Goal: Transaction & Acquisition: Book appointment/travel/reservation

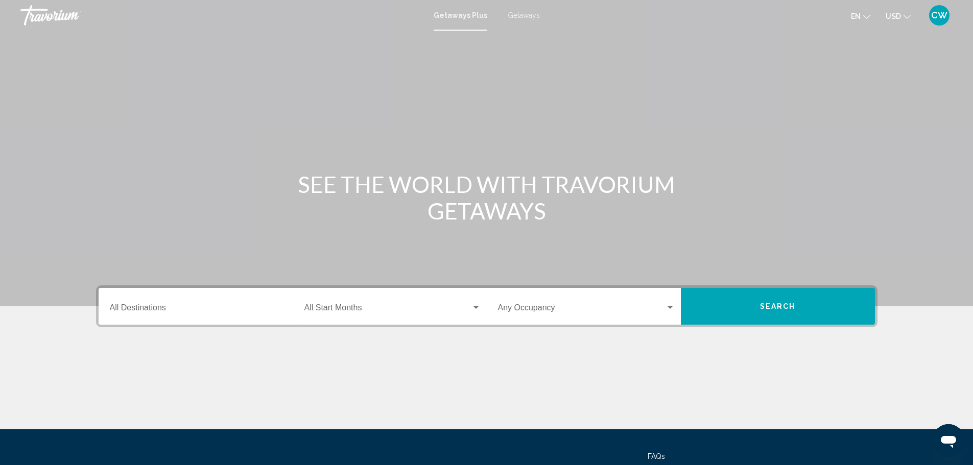
click at [238, 308] on input "Destination All Destinations" at bounding box center [198, 309] width 177 height 9
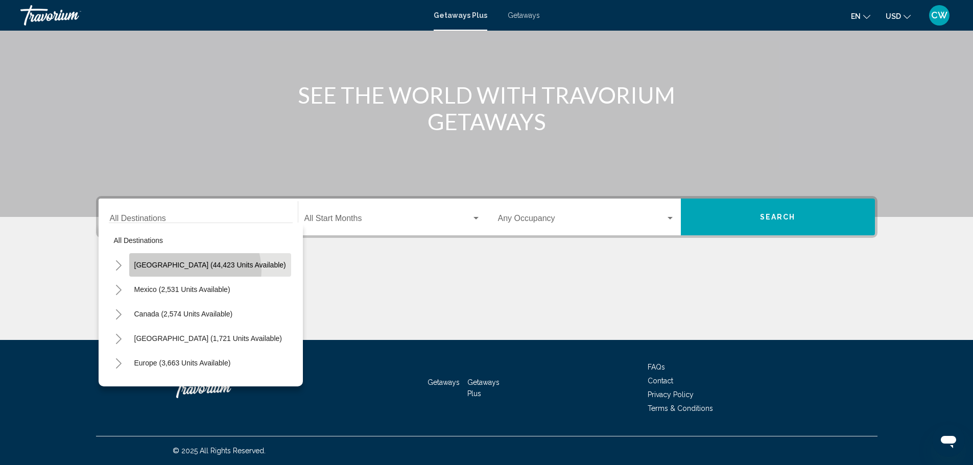
click at [191, 271] on button "[GEOGRAPHIC_DATA] (44,423 units available)" at bounding box center [210, 264] width 162 height 23
type input "**********"
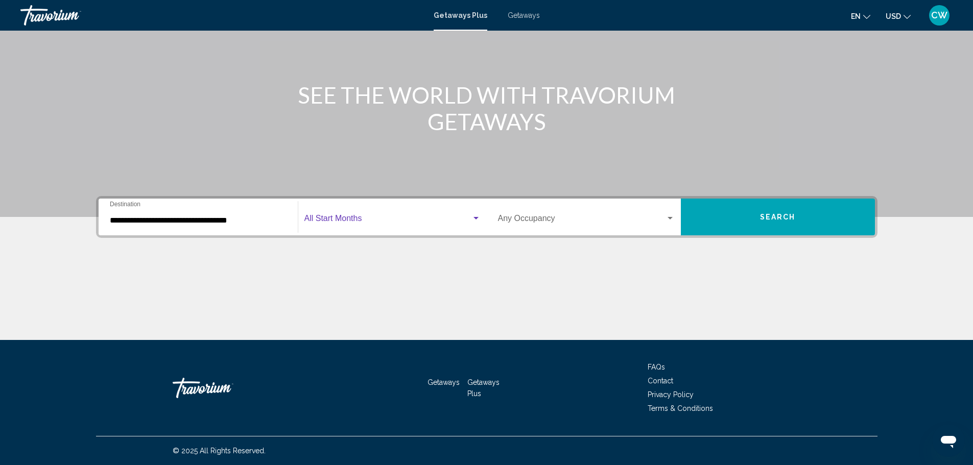
click at [330, 220] on span "Search widget" at bounding box center [387, 220] width 167 height 9
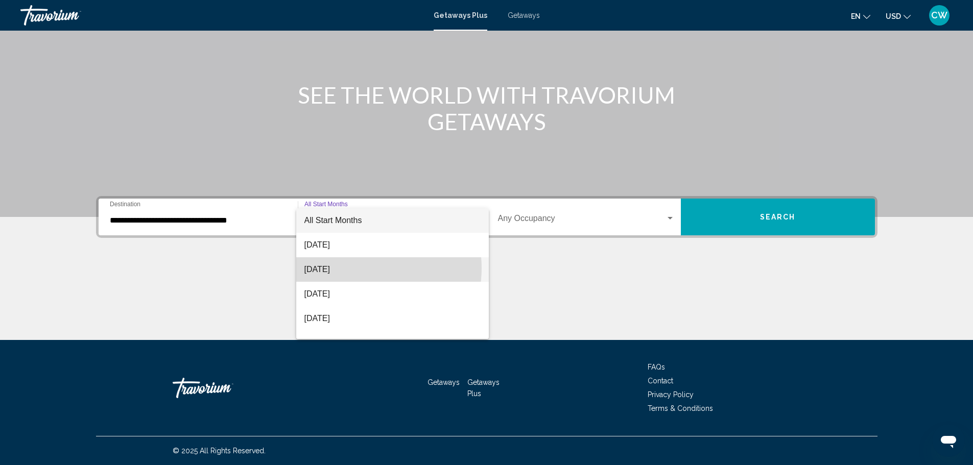
click at [353, 268] on span "[DATE]" at bounding box center [392, 269] width 176 height 25
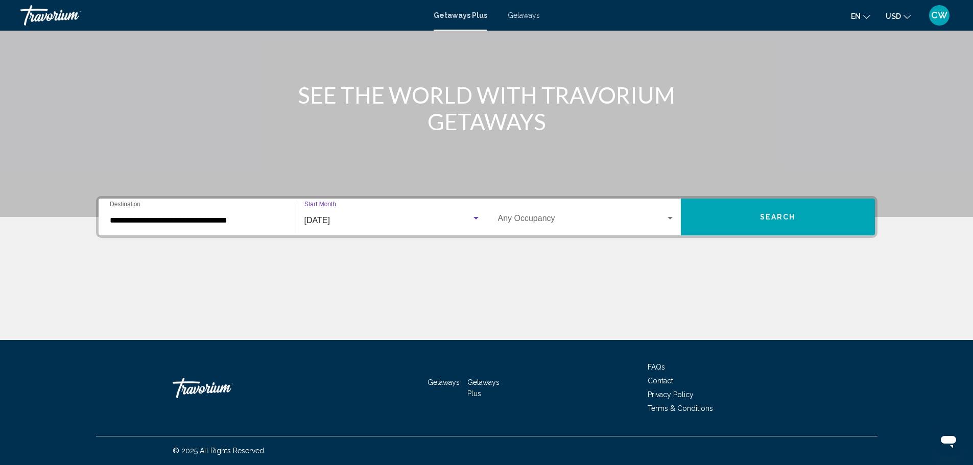
click at [507, 219] on span "Search widget" at bounding box center [581, 220] width 167 height 9
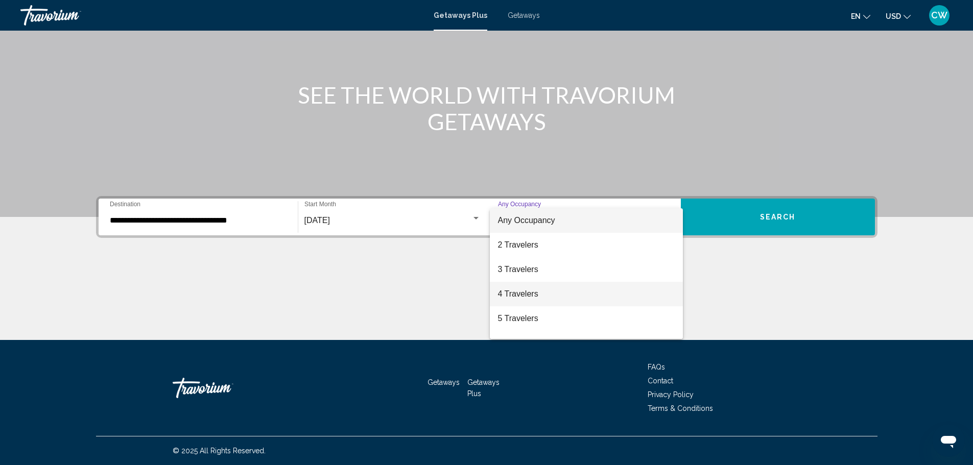
click at [536, 289] on span "4 Travelers" at bounding box center [586, 294] width 177 height 25
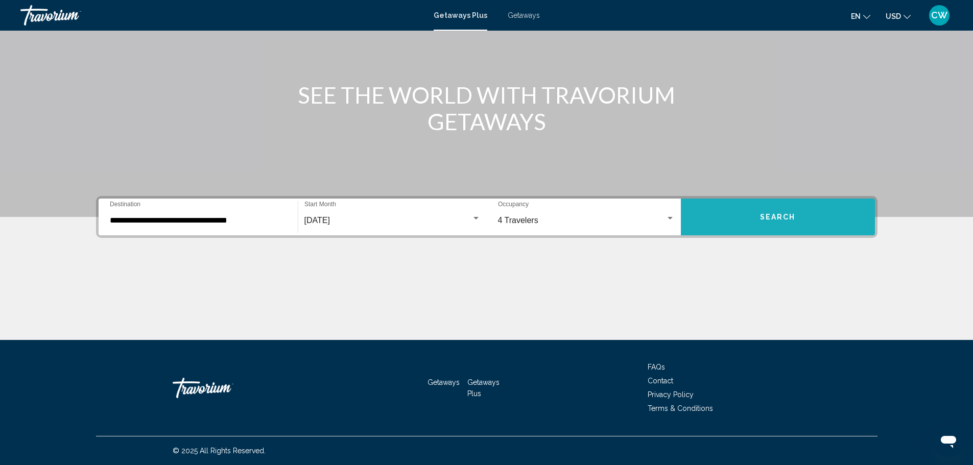
click at [734, 218] on button "Search" at bounding box center [778, 217] width 194 height 37
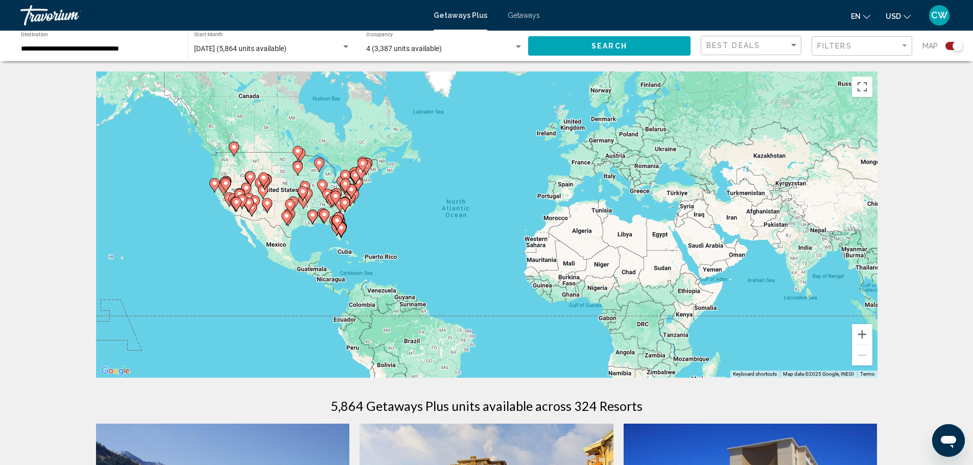
click at [335, 206] on gmp-advanced-marker "Main content" at bounding box center [332, 199] width 10 height 15
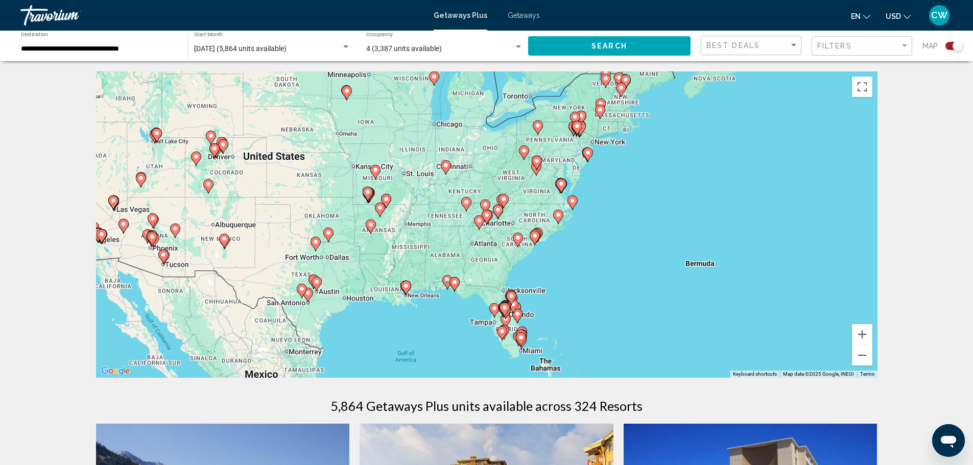
click at [519, 241] on image "Main content" at bounding box center [518, 238] width 6 height 6
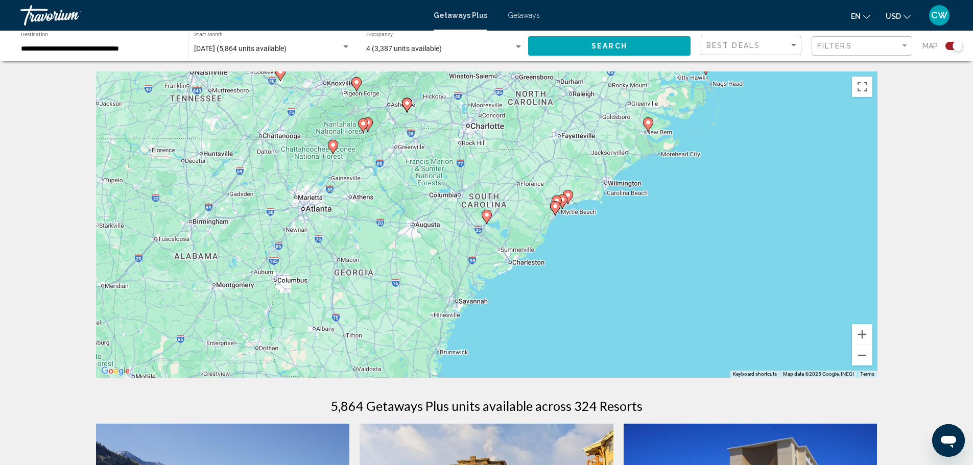
click at [487, 219] on icon "Main content" at bounding box center [486, 216] width 9 height 13
type input "**********"
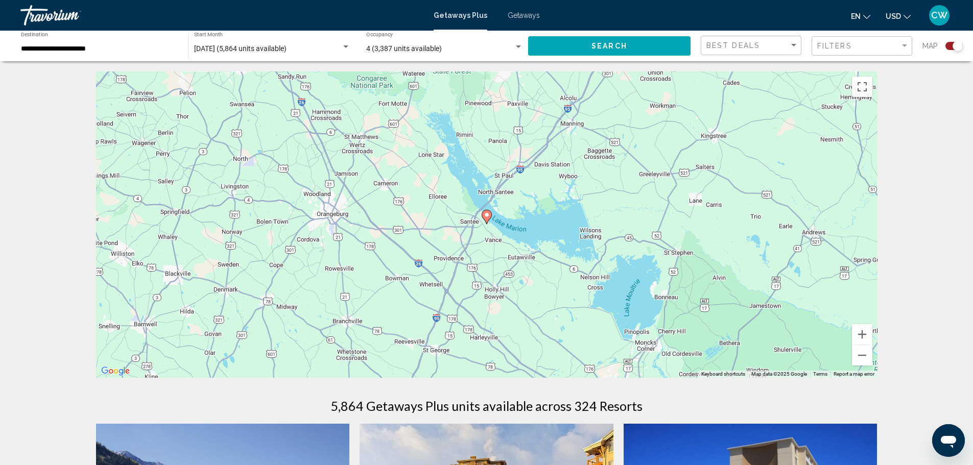
click at [487, 215] on image "Main content" at bounding box center [487, 215] width 6 height 6
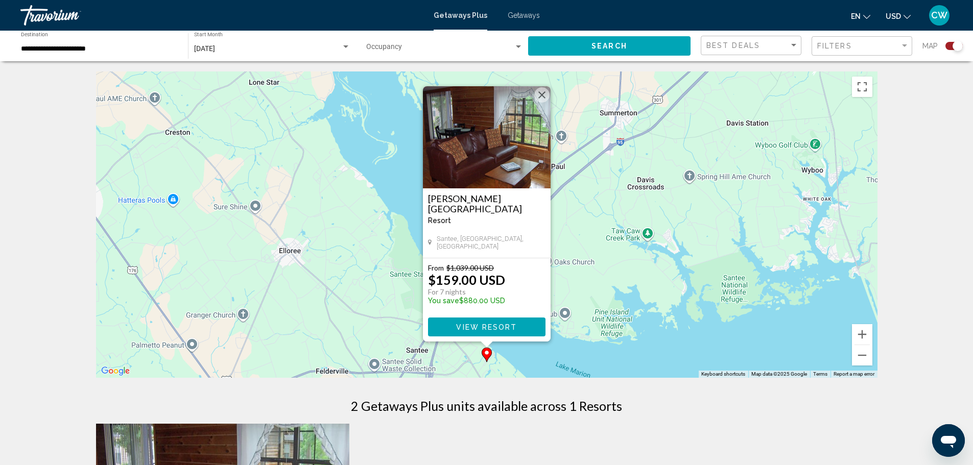
click at [538, 95] on button "Close" at bounding box center [541, 94] width 15 height 15
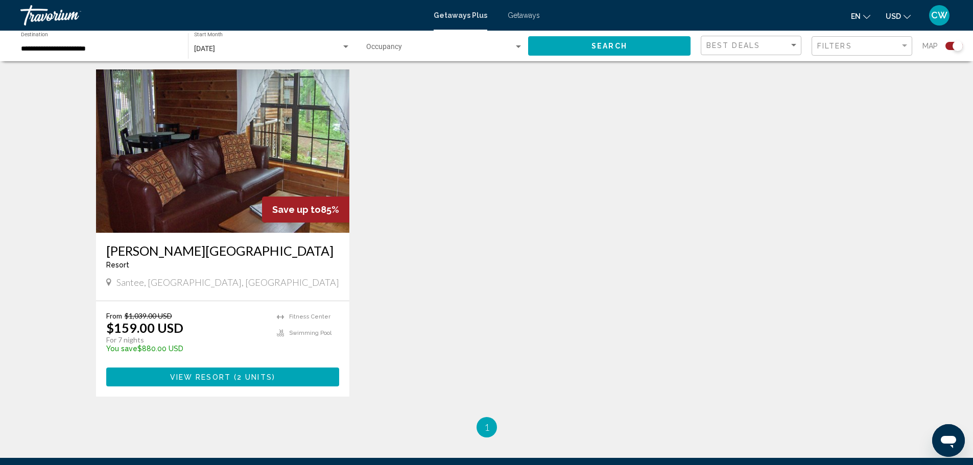
scroll to position [472, 0]
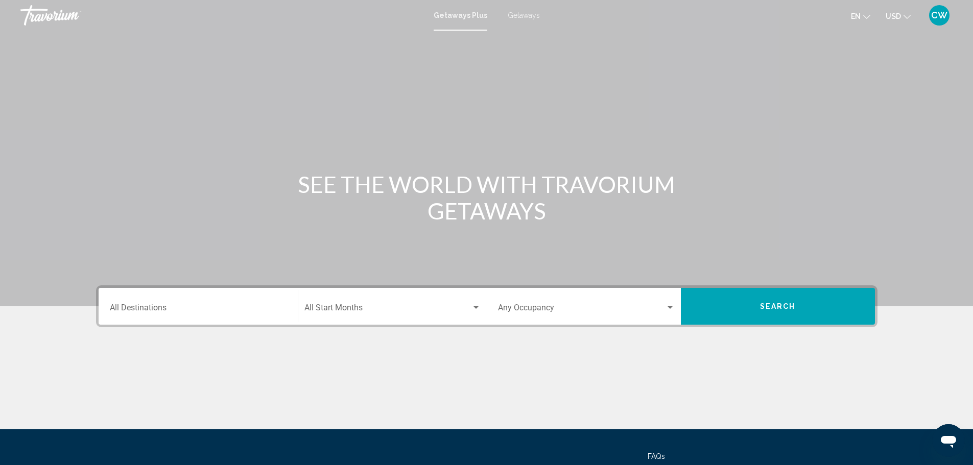
click at [278, 299] on div "Destination All Destinations" at bounding box center [198, 307] width 177 height 32
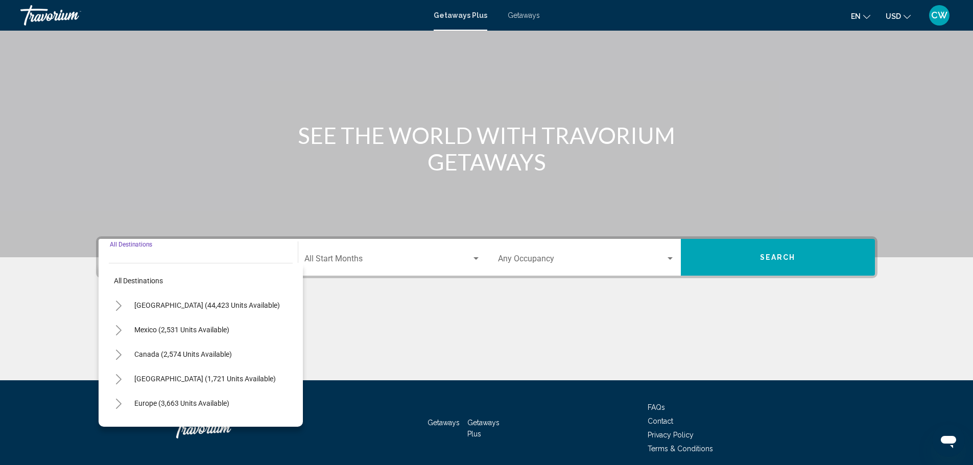
scroll to position [89, 0]
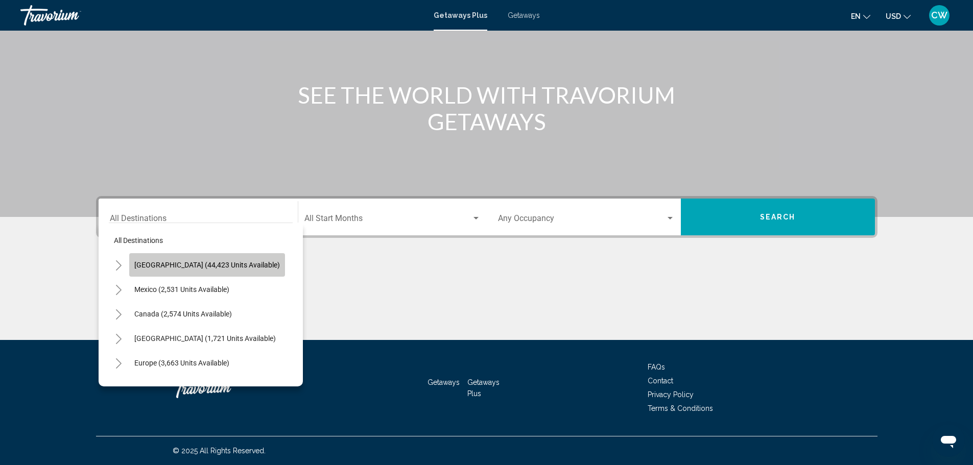
click at [227, 268] on span "[GEOGRAPHIC_DATA] (44,423 units available)" at bounding box center [207, 265] width 146 height 8
type input "**********"
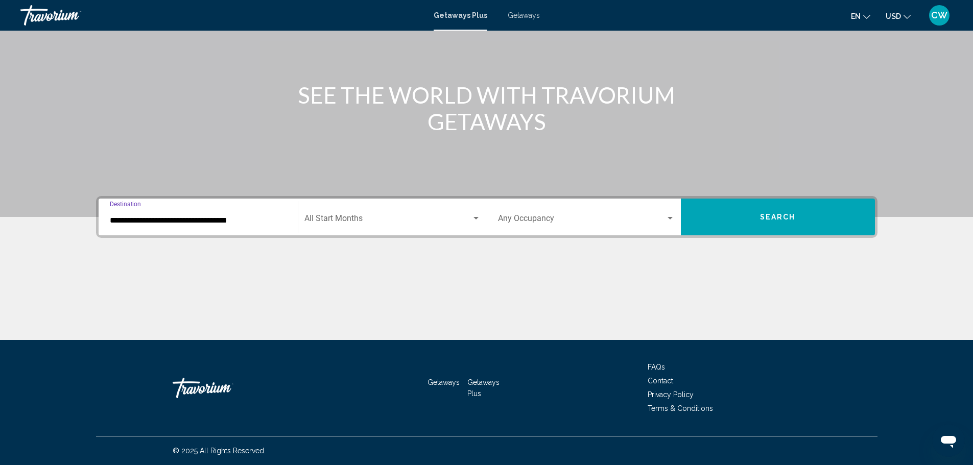
click at [344, 223] on span "Search widget" at bounding box center [387, 220] width 167 height 9
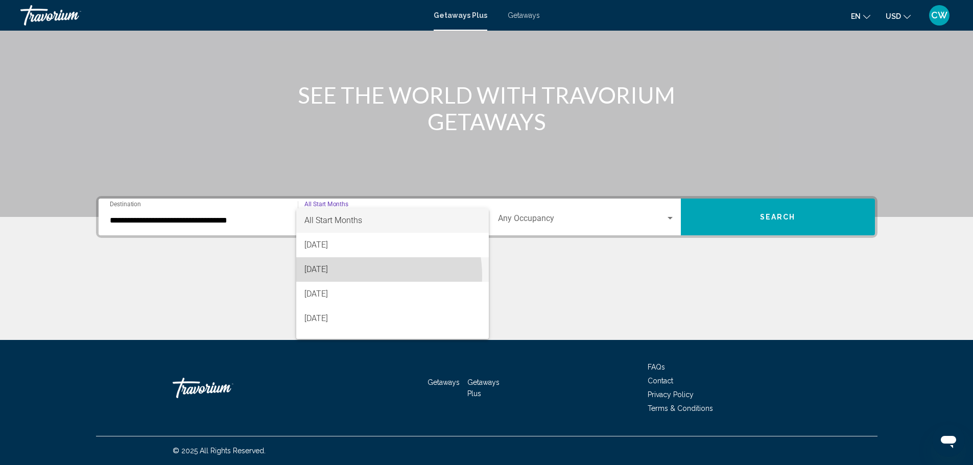
click at [359, 276] on span "[DATE]" at bounding box center [392, 269] width 176 height 25
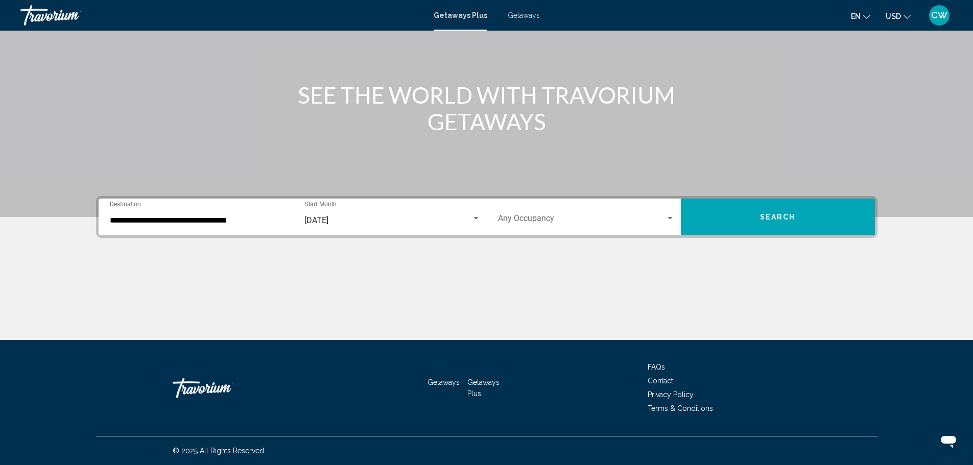
click at [520, 226] on div "Occupancy Any Occupancy" at bounding box center [586, 217] width 177 height 32
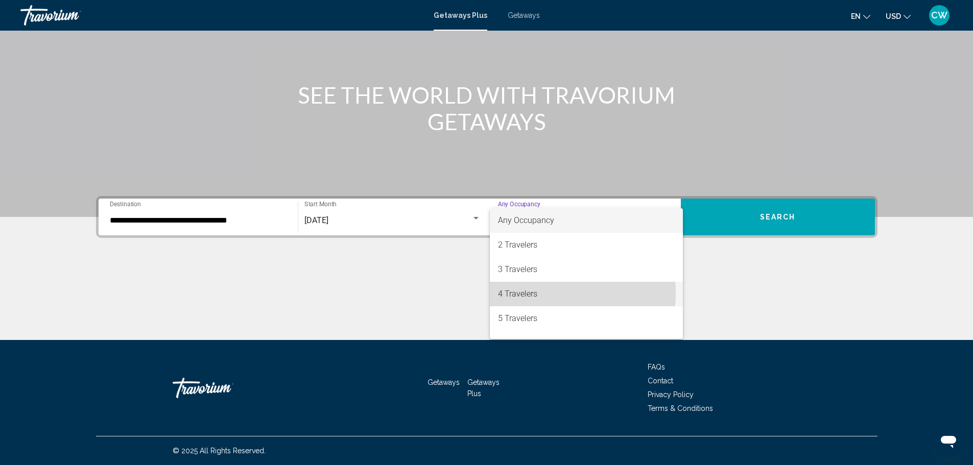
click at [532, 293] on span "4 Travelers" at bounding box center [586, 294] width 177 height 25
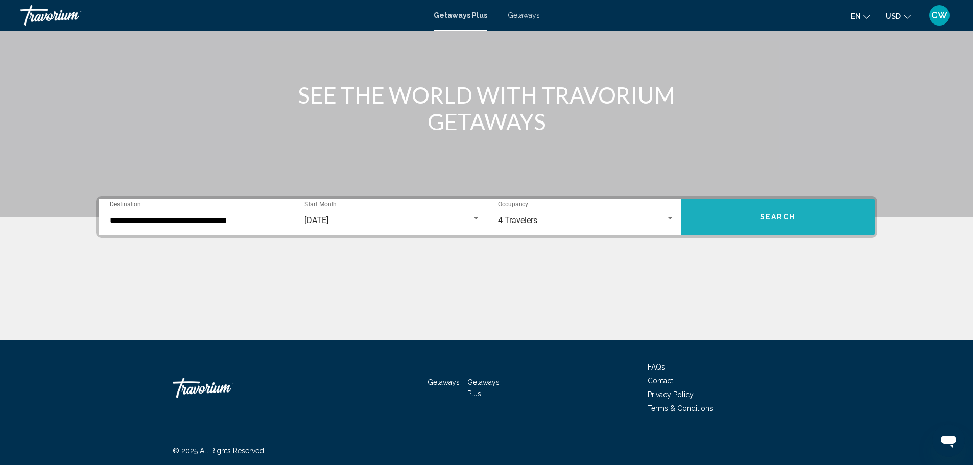
click at [760, 225] on button "Search" at bounding box center [778, 217] width 194 height 37
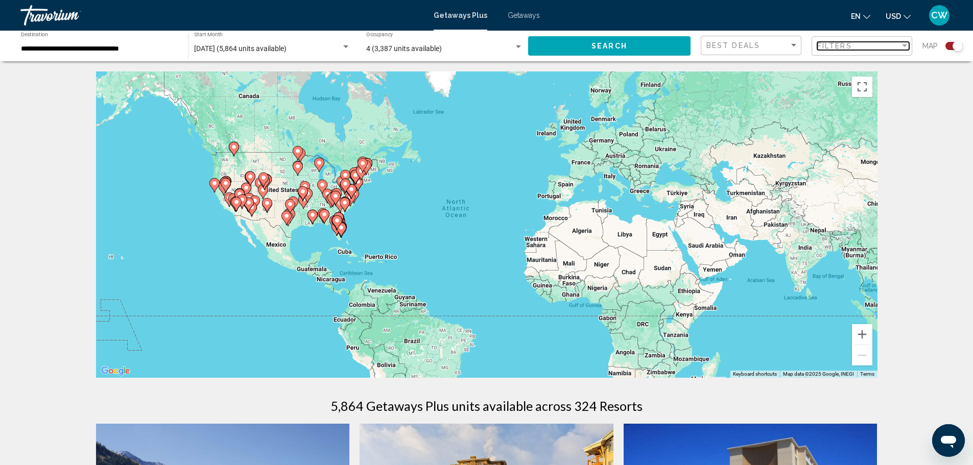
click at [869, 48] on div "Filters" at bounding box center [858, 46] width 83 height 8
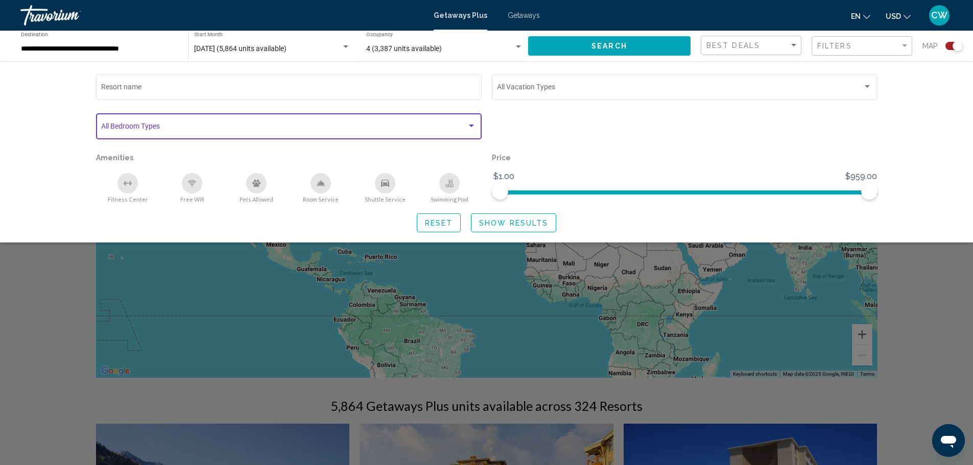
click at [475, 125] on div "Search widget" at bounding box center [471, 126] width 9 height 8
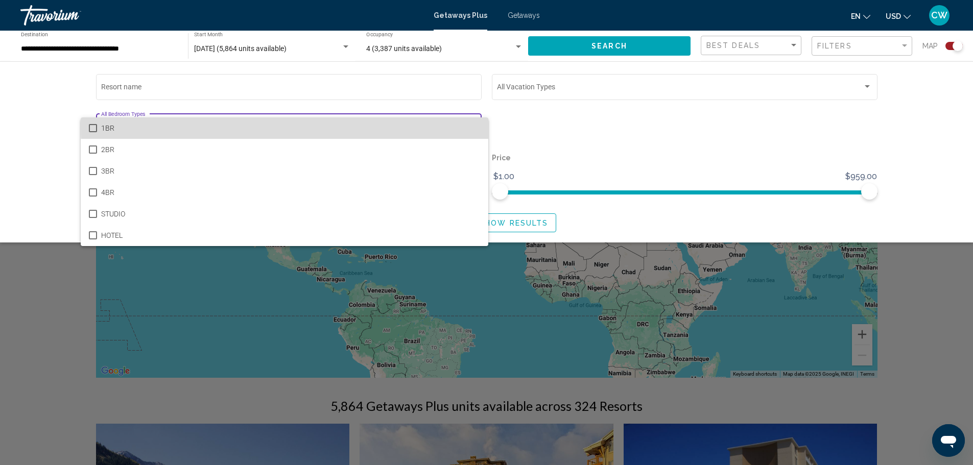
click at [475, 125] on span "1BR" at bounding box center [290, 127] width 379 height 21
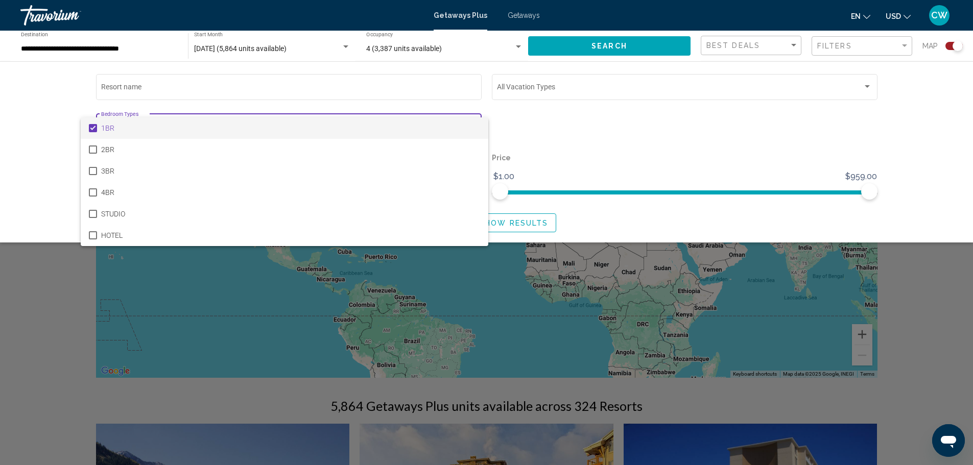
click at [638, 125] on div at bounding box center [486, 232] width 973 height 465
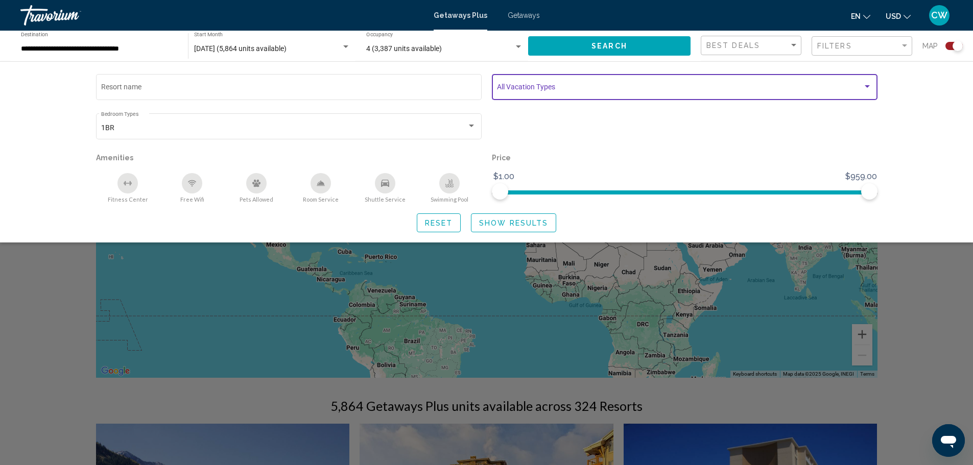
click at [821, 85] on span "Search widget" at bounding box center [680, 89] width 366 height 8
click at [903, 94] on div at bounding box center [486, 232] width 973 height 465
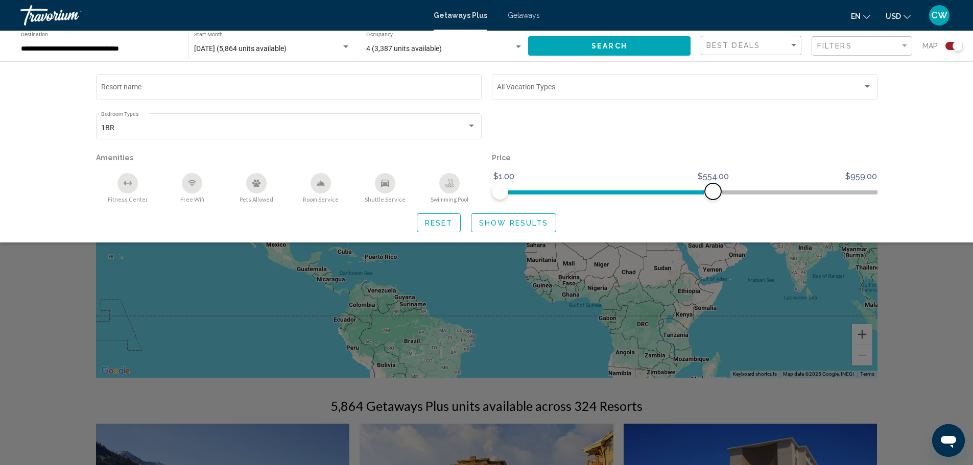
drag, startPoint x: 868, startPoint y: 191, endPoint x: 713, endPoint y: 195, distance: 154.8
click at [713, 195] on span "Search widget" at bounding box center [713, 191] width 16 height 16
click at [522, 221] on span "Show Results" at bounding box center [513, 223] width 69 height 8
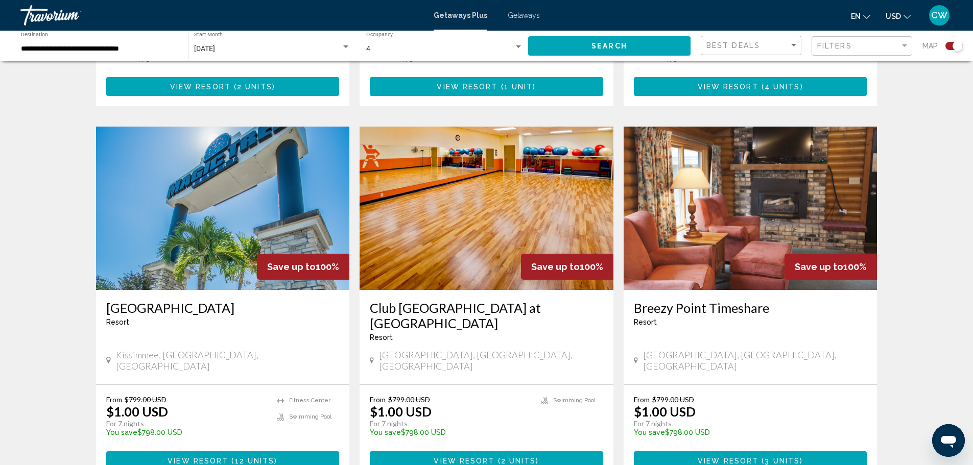
scroll to position [1430, 0]
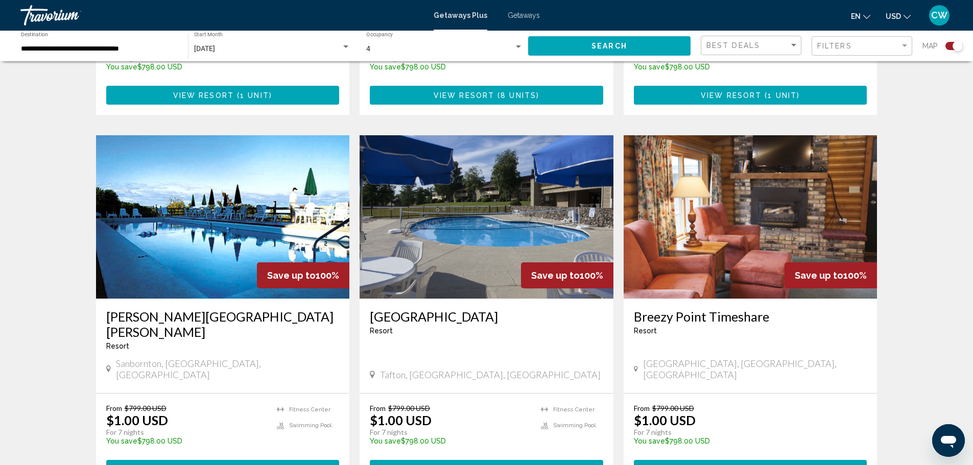
scroll to position [715, 0]
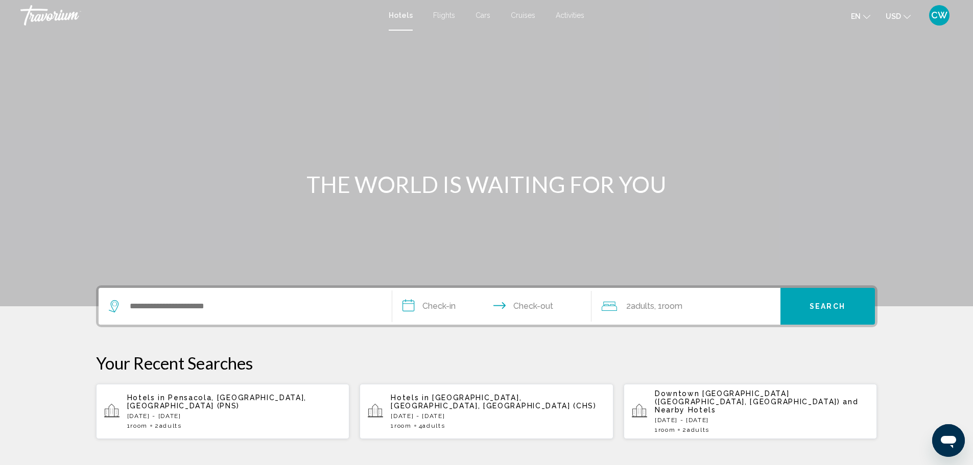
click at [185, 316] on div "Search widget" at bounding box center [245, 306] width 273 height 37
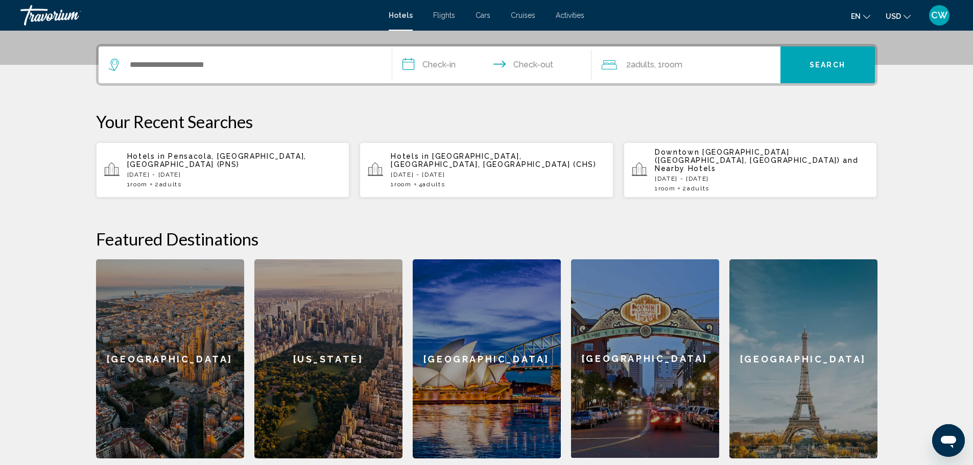
scroll to position [252, 0]
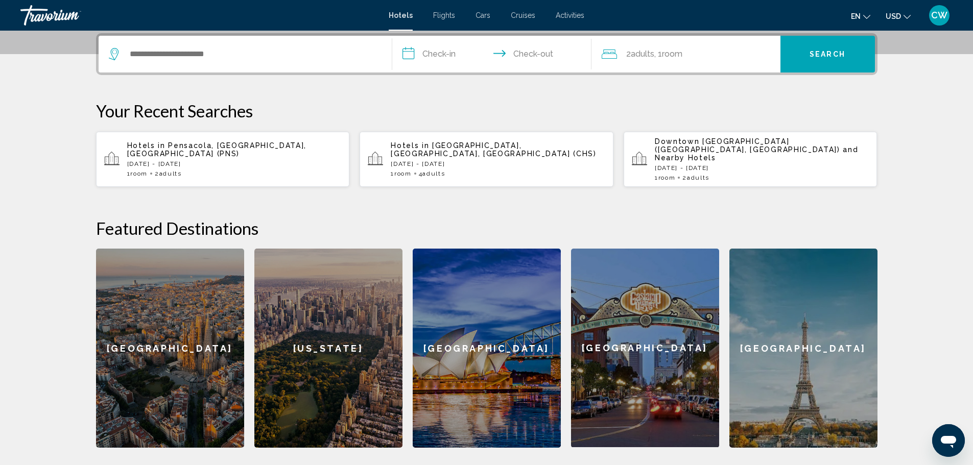
click at [388, 164] on app-hotels-recent-search "Hotels in Charleston, SC, United States (CHS) Fri, 12 Sep - Sun, 14 Sep 1 Room …" at bounding box center [486, 159] width 254 height 55
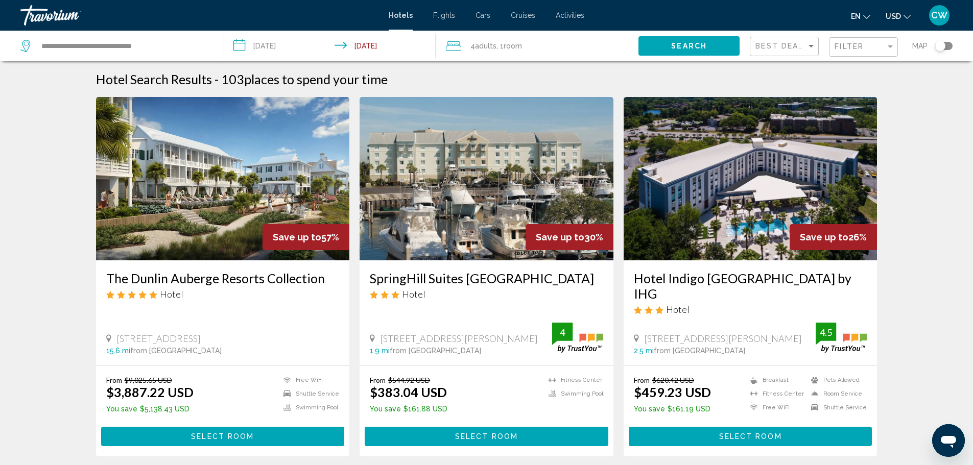
click at [302, 46] on input "**********" at bounding box center [331, 48] width 217 height 34
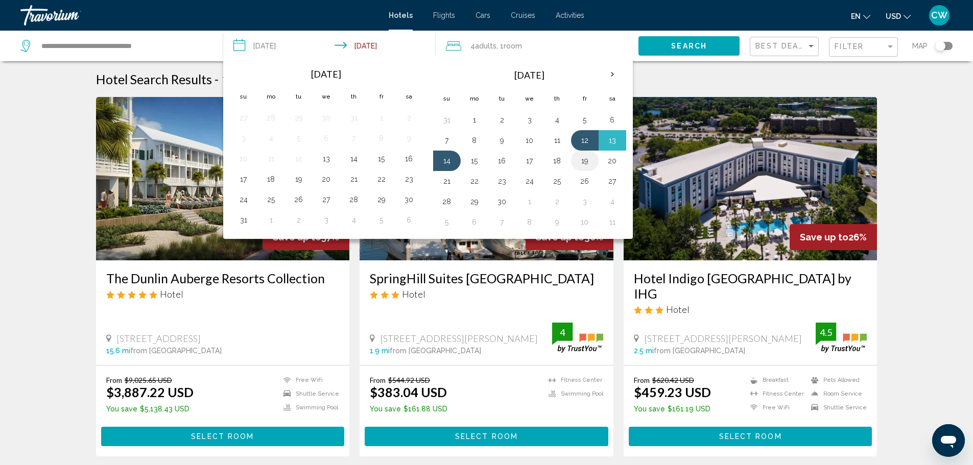
click at [586, 162] on button "19" at bounding box center [585, 161] width 16 height 14
click at [444, 183] on button "21" at bounding box center [447, 181] width 16 height 14
type input "**********"
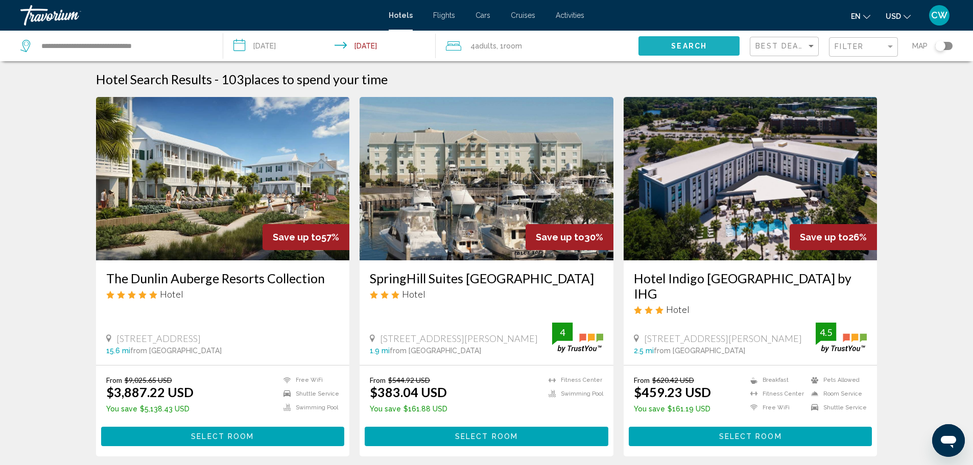
click at [669, 44] on button "Search" at bounding box center [688, 45] width 101 height 19
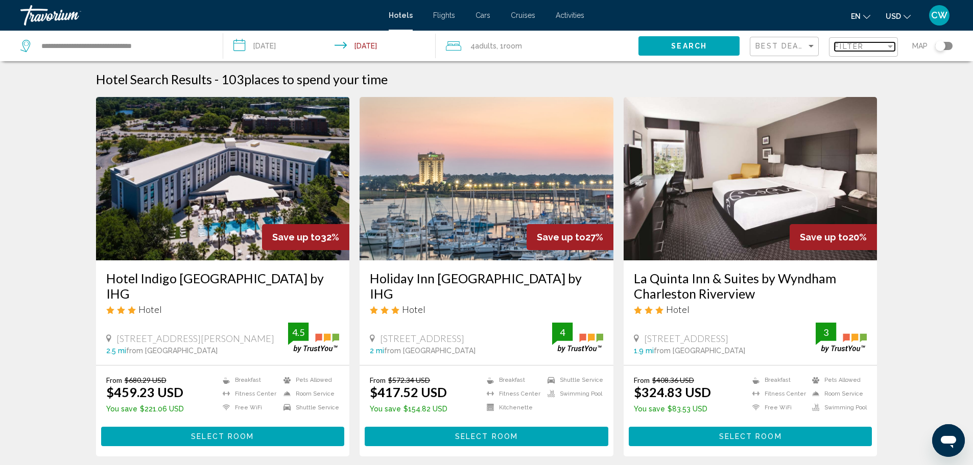
click at [861, 50] on span "Filter" at bounding box center [848, 46] width 29 height 8
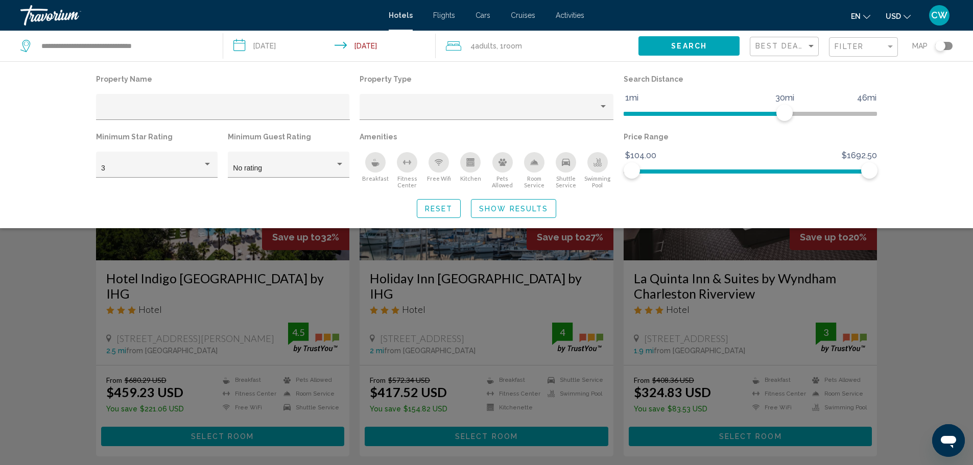
click at [468, 163] on icon "Kitchen" at bounding box center [471, 163] width 6 height 3
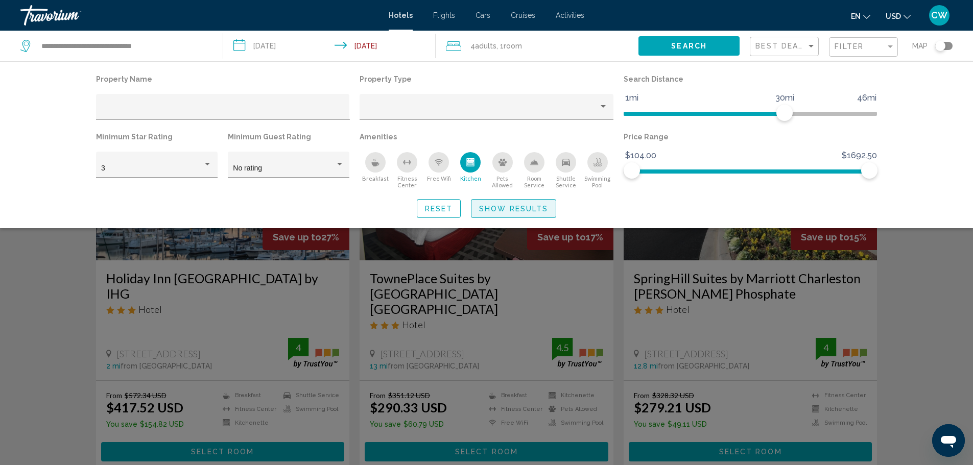
click at [509, 209] on span "Show Results" at bounding box center [513, 209] width 69 height 8
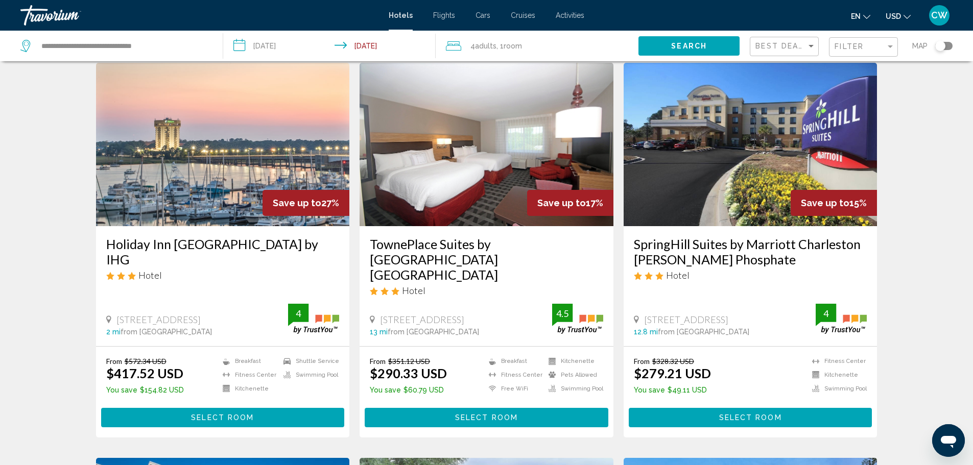
scroll to position [51, 0]
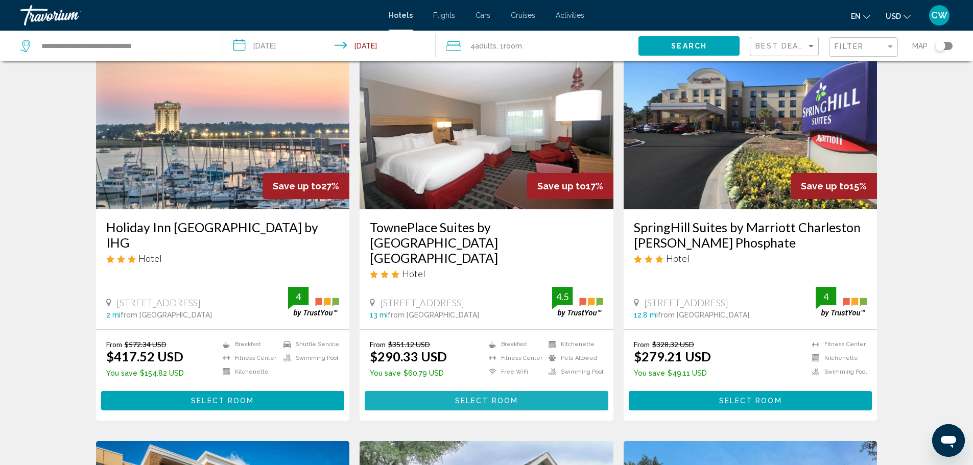
click at [510, 391] on button "Select Room" at bounding box center [487, 400] width 244 height 19
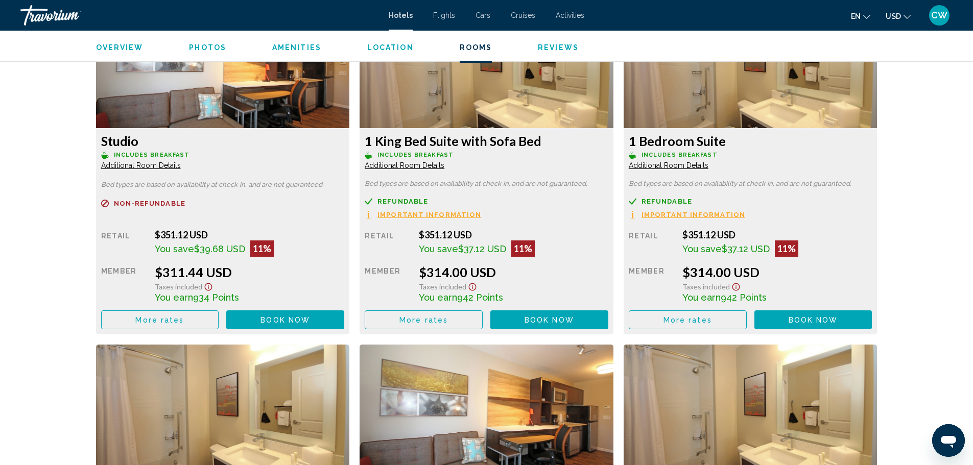
scroll to position [2453, 0]
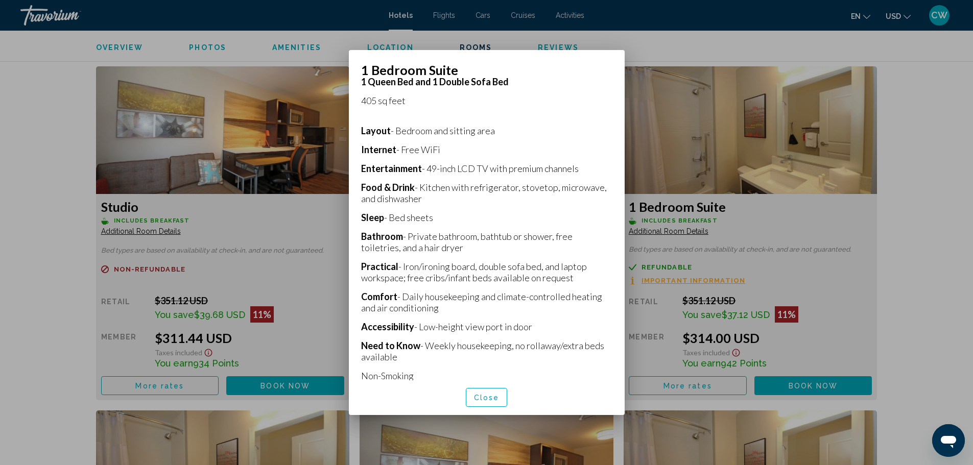
scroll to position [196, 0]
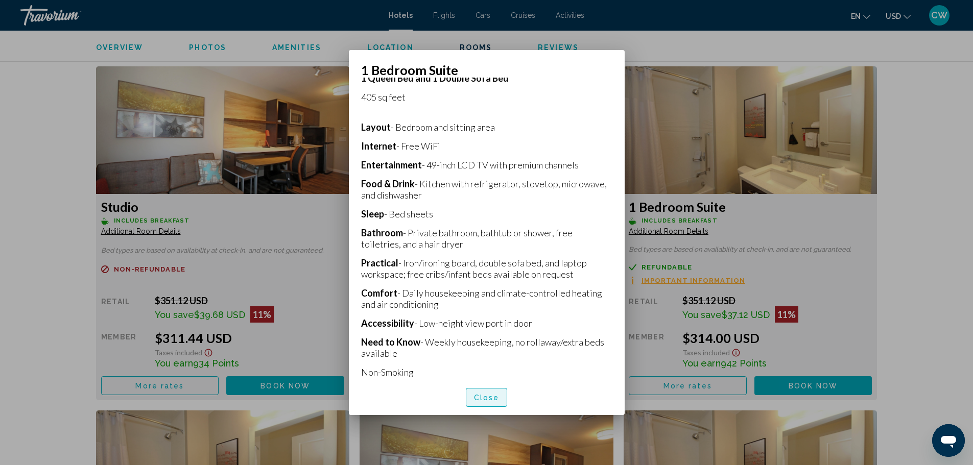
click at [482, 399] on span "Close" at bounding box center [487, 398] width 26 height 8
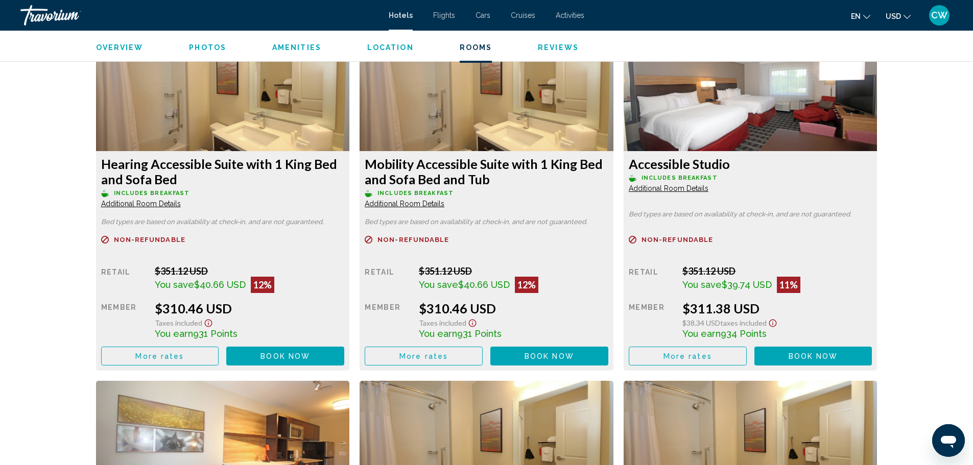
scroll to position [2146, 0]
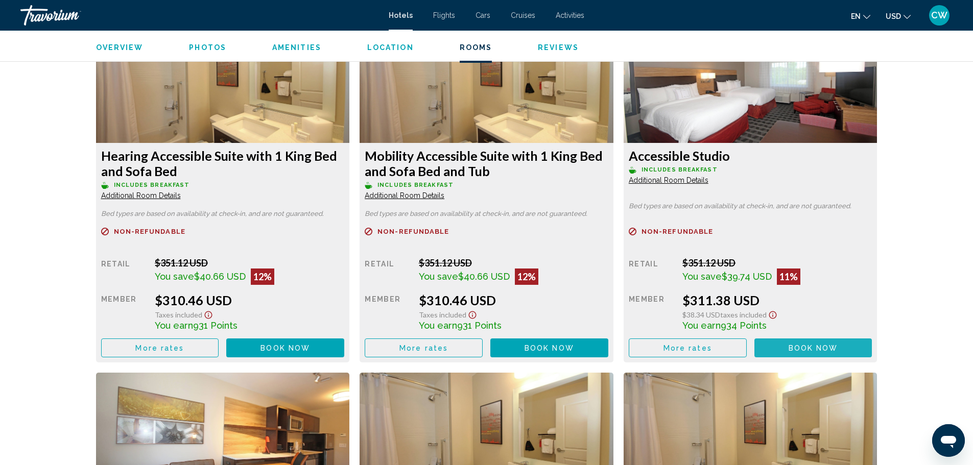
click at [783, 345] on button "Book now No longer available" at bounding box center [813, 348] width 118 height 19
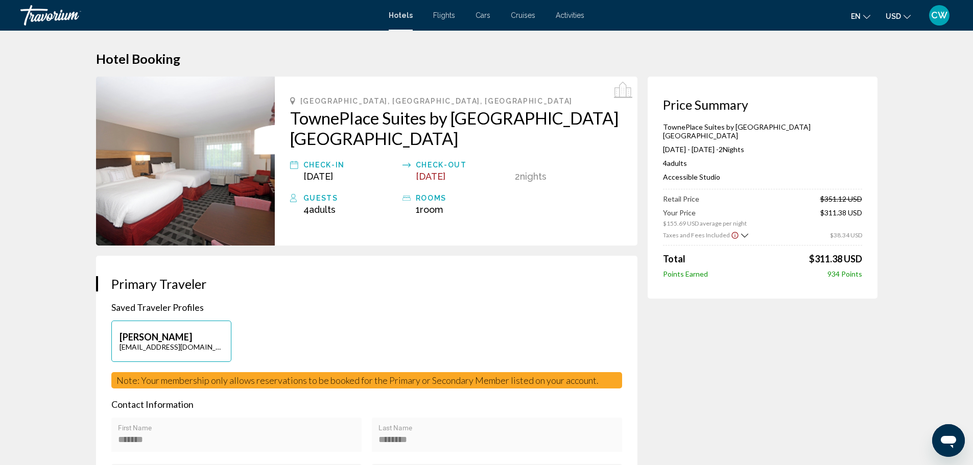
click at [349, 132] on h2 "TownePlace Suites by Marriott Charleston North Charleston" at bounding box center [456, 128] width 332 height 41
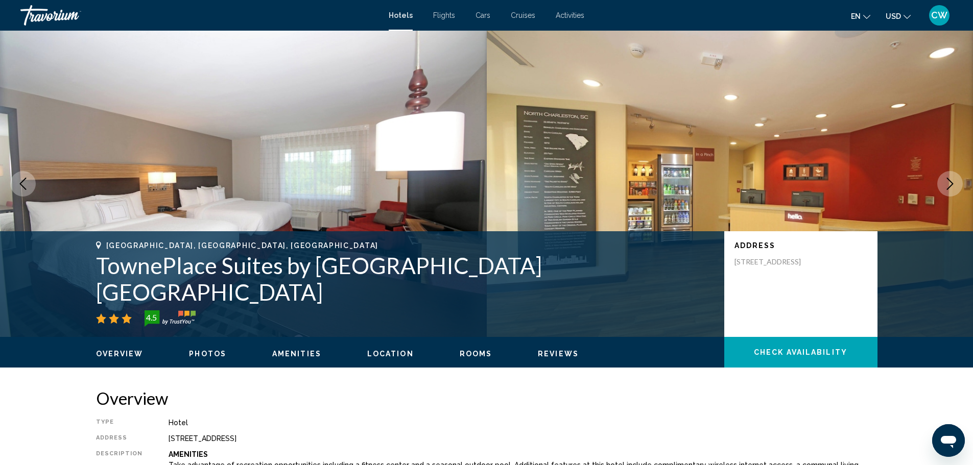
click at [467, 354] on span "Rooms" at bounding box center [476, 354] width 33 height 8
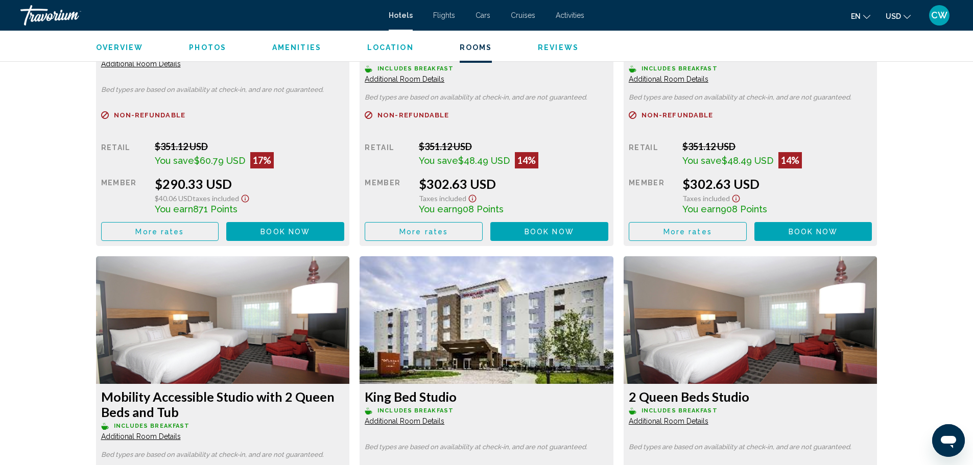
scroll to position [1548, 0]
